Goal: Task Accomplishment & Management: Complete application form

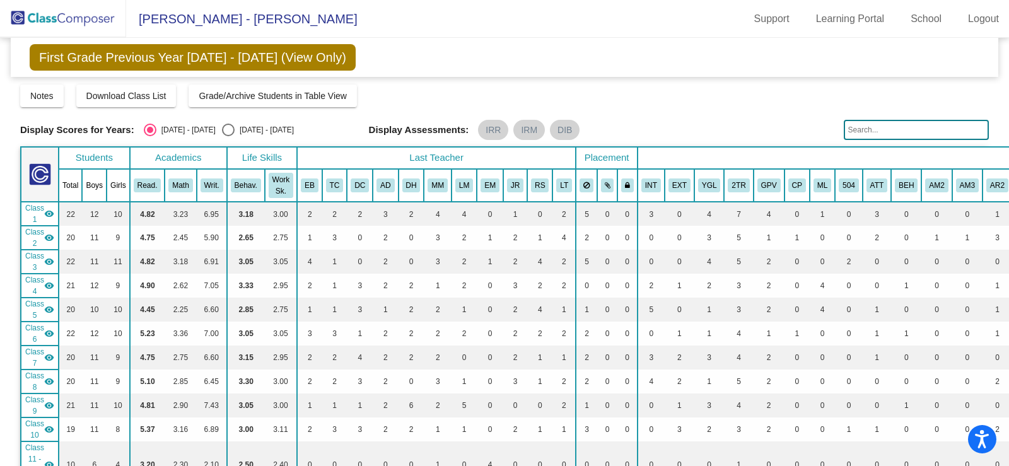
click at [222, 130] on div "Select an option" at bounding box center [228, 130] width 13 height 13
click at [228, 136] on input "[DATE] - [DATE]" at bounding box center [228, 136] width 1 height 1
radio input "true"
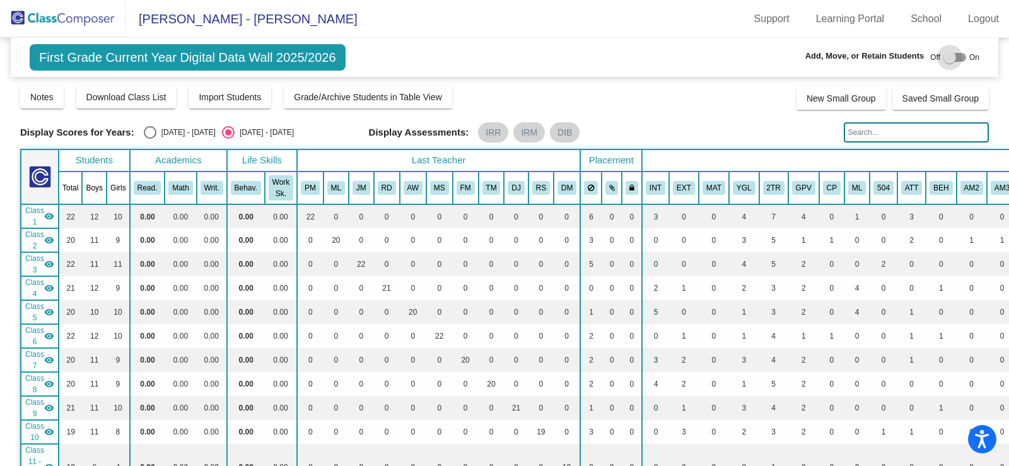
click at [955, 55] on div at bounding box center [954, 57] width 23 height 9
checkbox input "true"
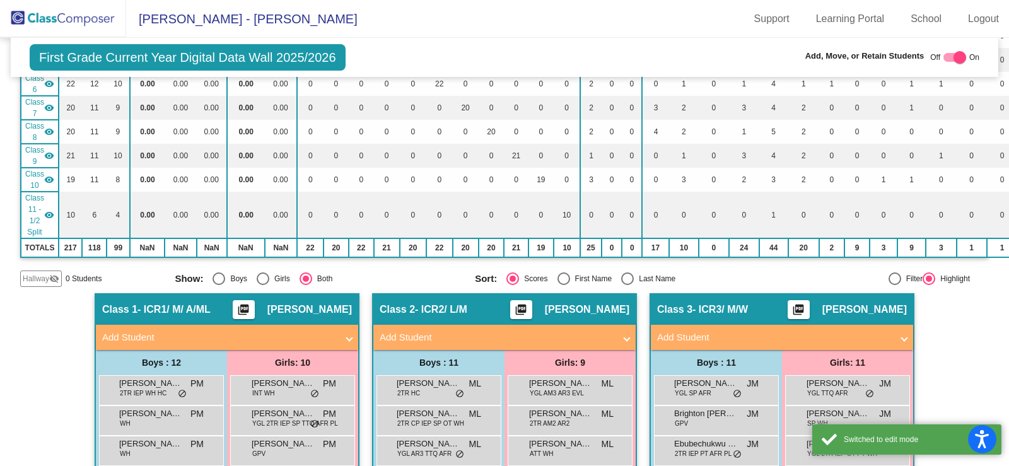
scroll to position [441, 0]
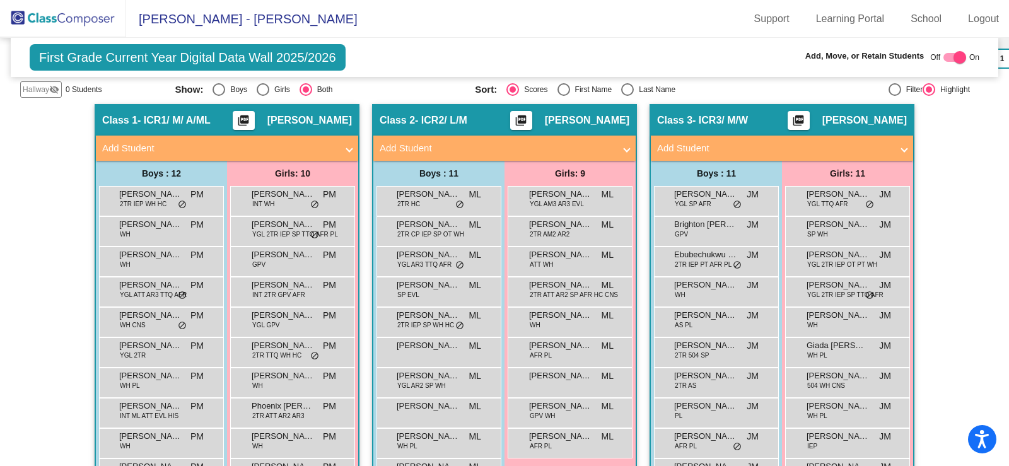
click at [411, 144] on mat-panel-title "Add Student" at bounding box center [497, 148] width 235 height 14
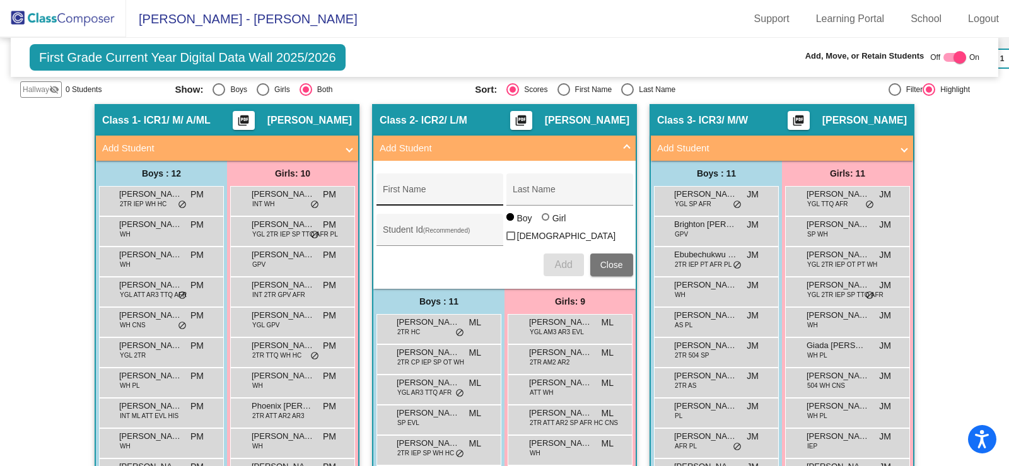
click at [414, 185] on div "First Name" at bounding box center [439, 193] width 113 height 26
type input "Brielle"
type input "[PERSON_NAME]"
click at [544, 221] on div at bounding box center [546, 217] width 8 height 8
click at [546, 224] on input "Girl" at bounding box center [546, 223] width 1 height 1
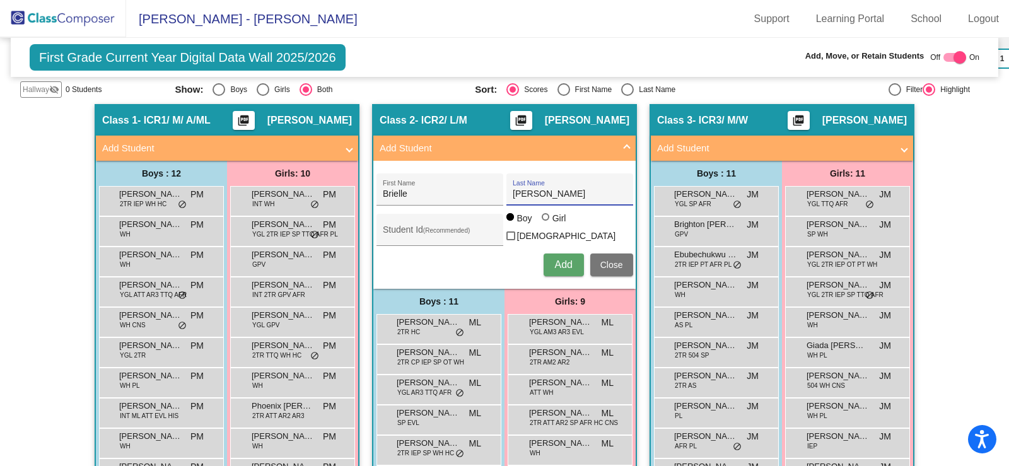
radio input "true"
click at [565, 264] on span "Add" at bounding box center [563, 264] width 18 height 11
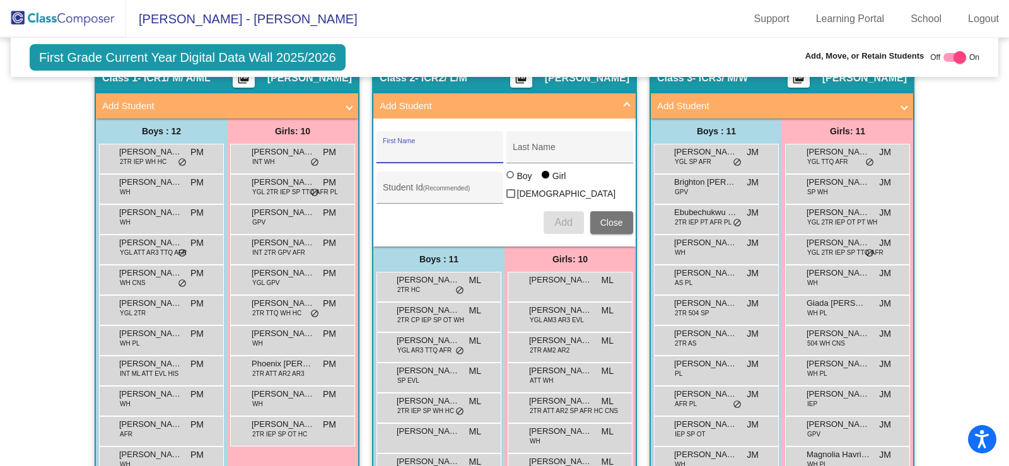
scroll to position [504, 0]
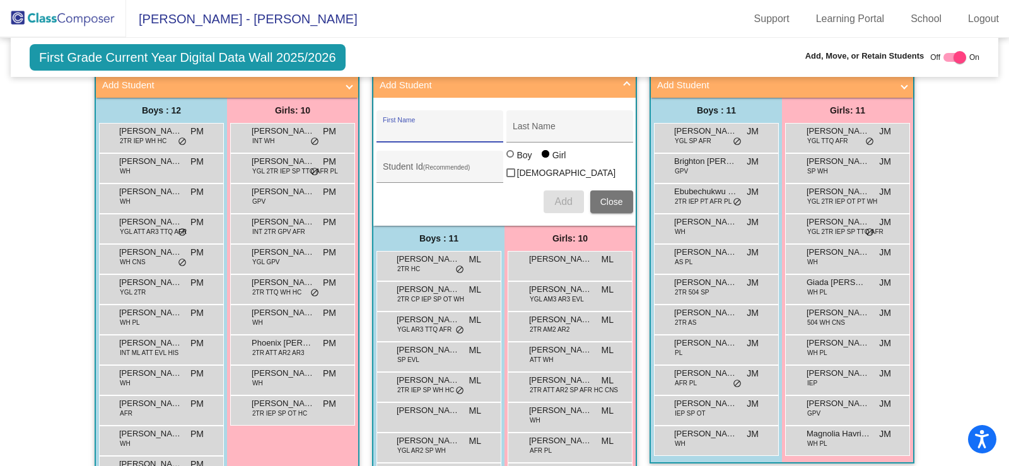
click at [565, 267] on div "[PERSON_NAME] ML lock do_not_disturb_alt" at bounding box center [569, 265] width 120 height 26
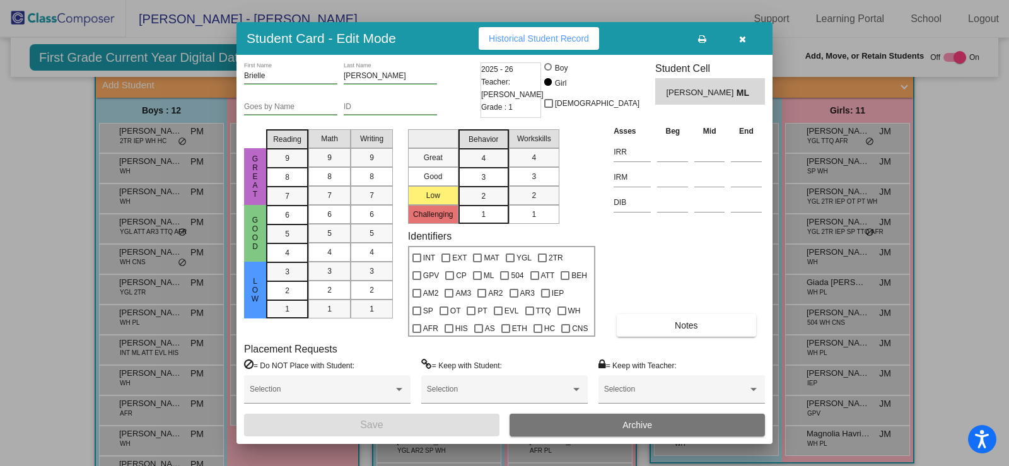
click at [741, 43] on icon "button" at bounding box center [742, 39] width 7 height 9
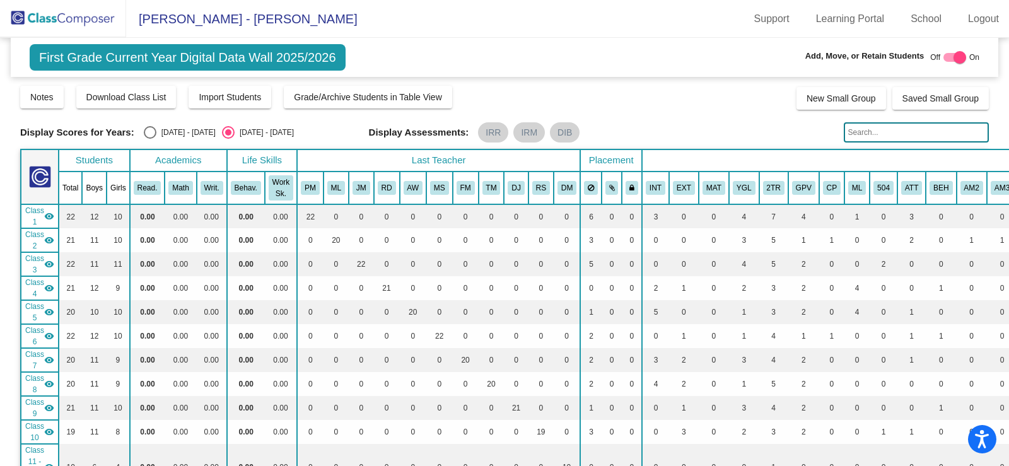
scroll to position [189, 0]
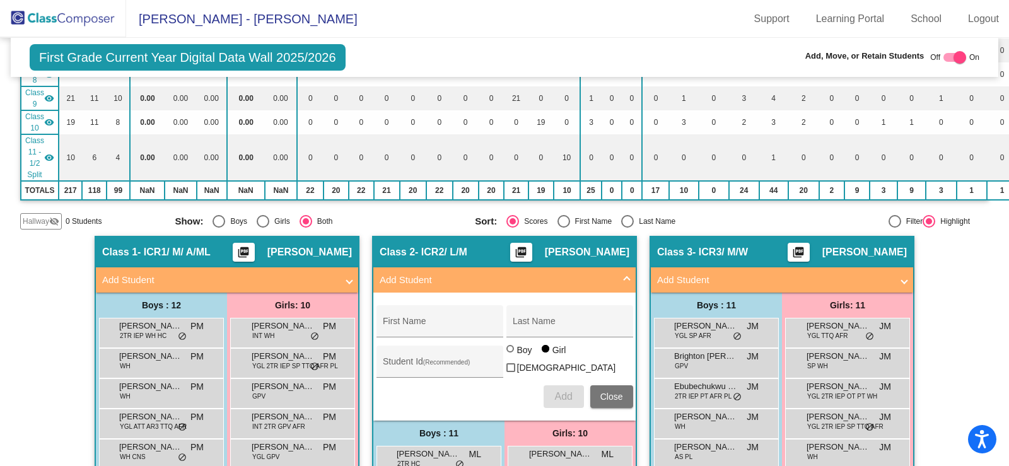
scroll to position [504, 0]
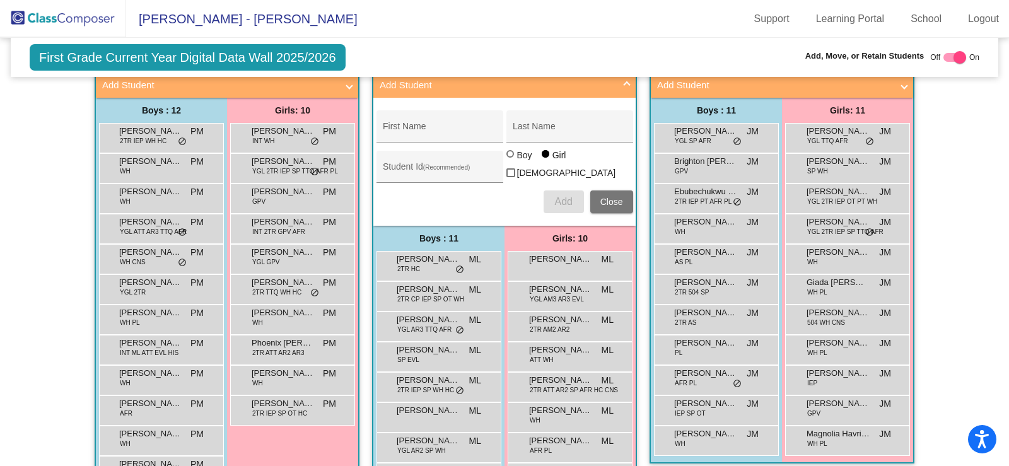
click at [601, 192] on button "Close" at bounding box center [611, 201] width 43 height 23
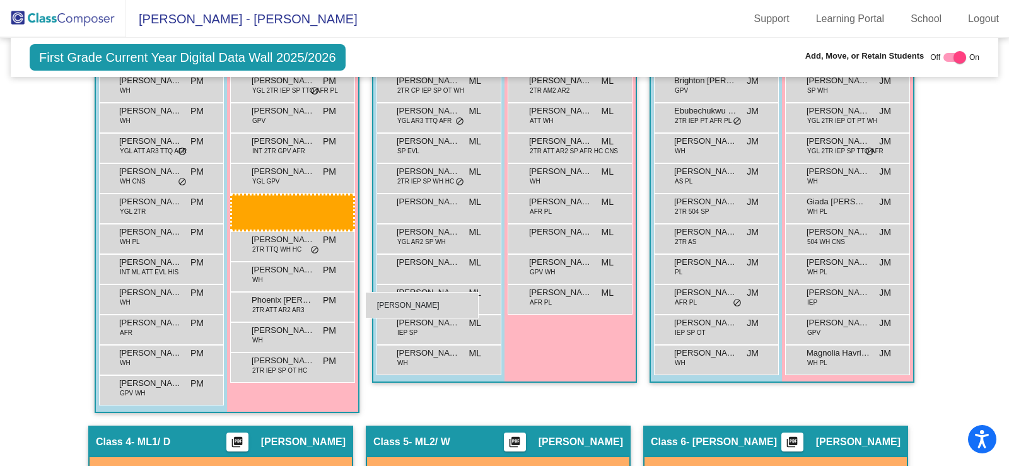
scroll to position [757, 0]
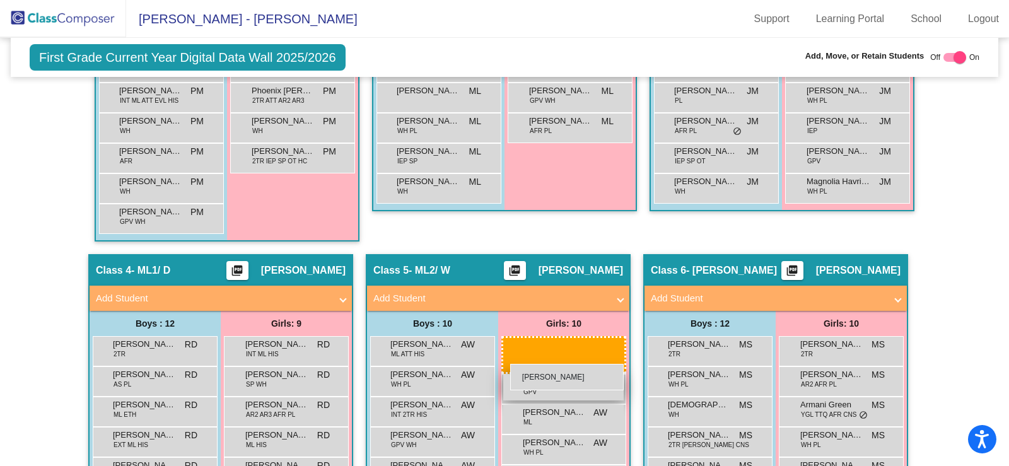
drag, startPoint x: 567, startPoint y: 141, endPoint x: 509, endPoint y: 356, distance: 222.7
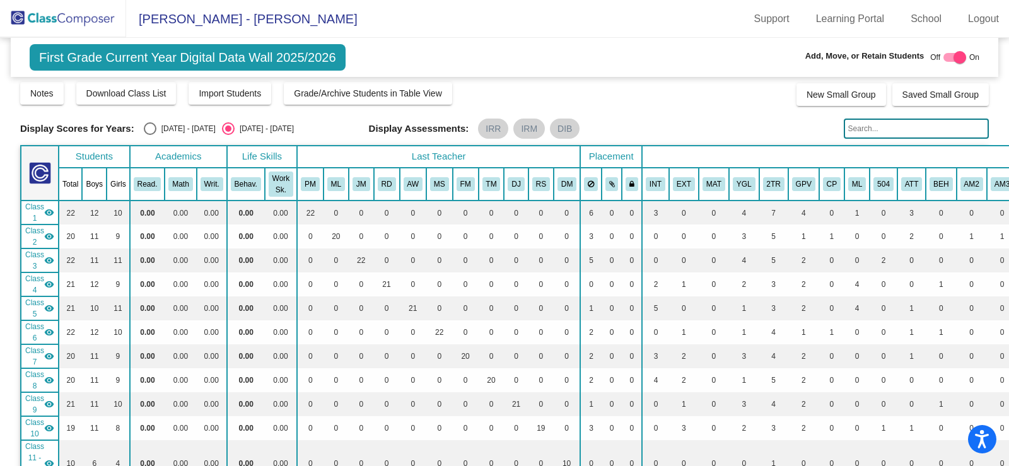
scroll to position [0, 0]
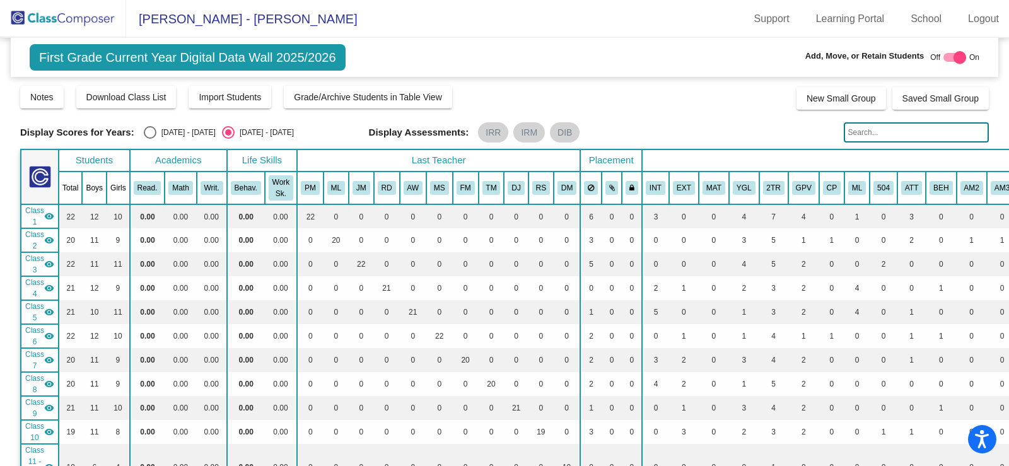
click at [60, 13] on img at bounding box center [63, 18] width 126 height 37
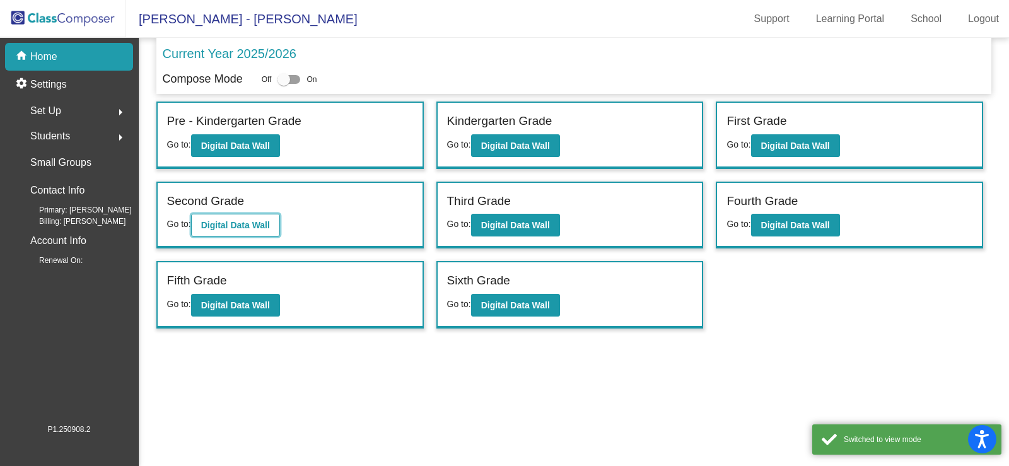
click at [254, 221] on b "Digital Data Wall" at bounding box center [235, 225] width 69 height 10
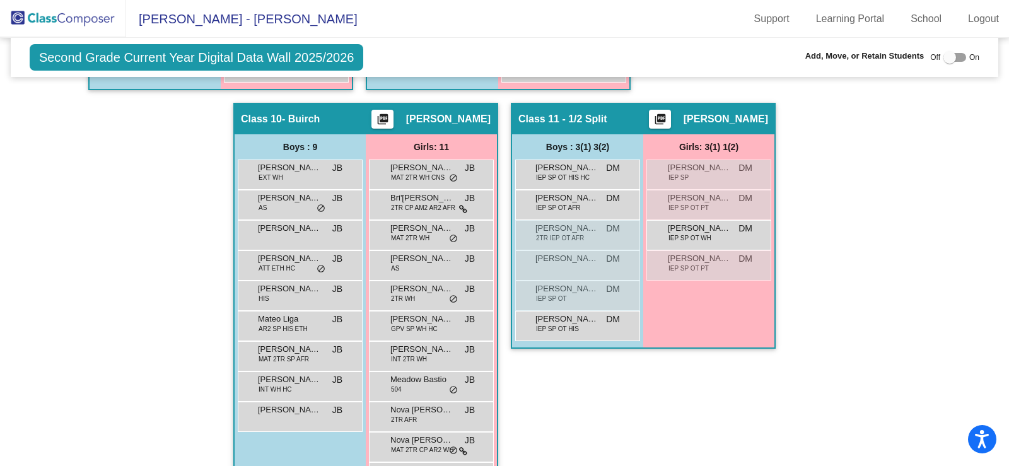
scroll to position [1702, 0]
